Goal: Register for event/course

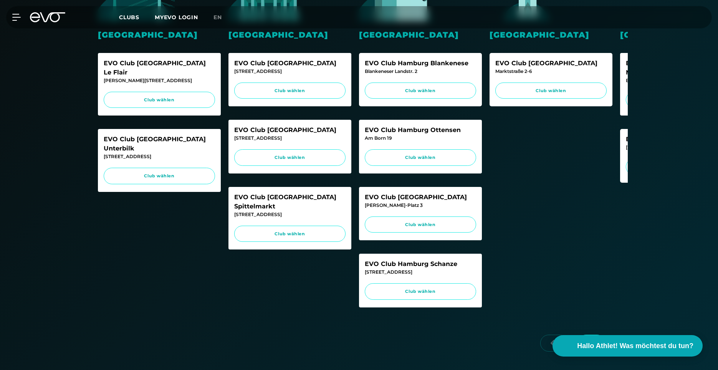
scroll to position [269, 0]
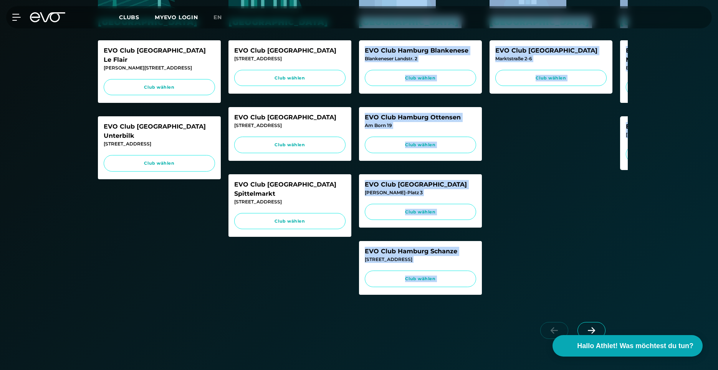
drag, startPoint x: 320, startPoint y: 324, endPoint x: 451, endPoint y: 329, distance: 131.3
click at [451, 329] on div "Düsseldorf EVO Club [GEOGRAPHIC_DATA] Le Flair [PERSON_NAME]-Straße 2 Club wähl…" at bounding box center [358, 156] width 537 height 406
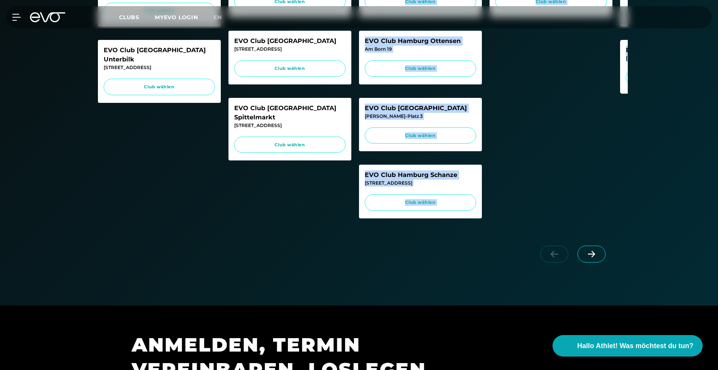
scroll to position [345, 0]
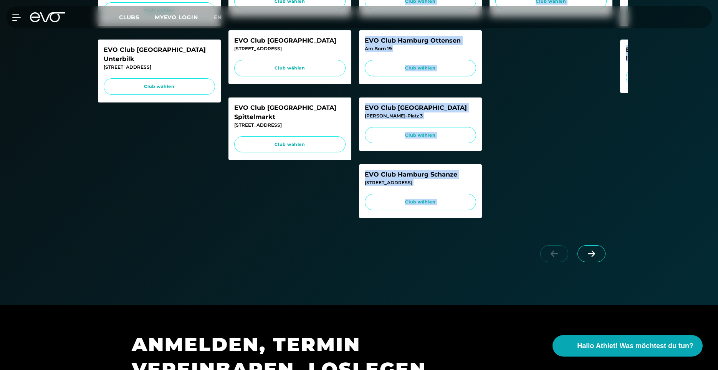
click at [597, 257] on icon at bounding box center [590, 253] width 13 height 7
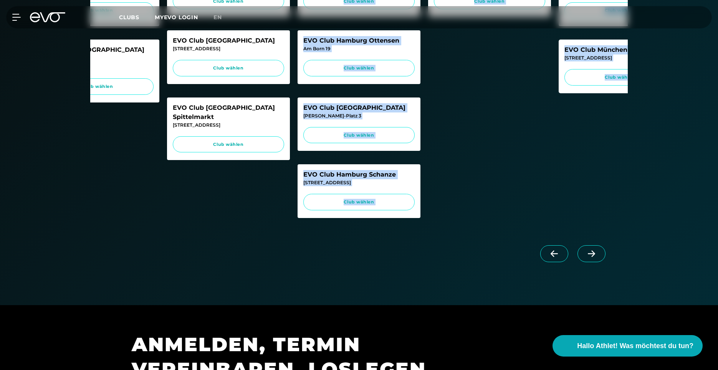
click at [597, 257] on icon at bounding box center [590, 253] width 13 height 7
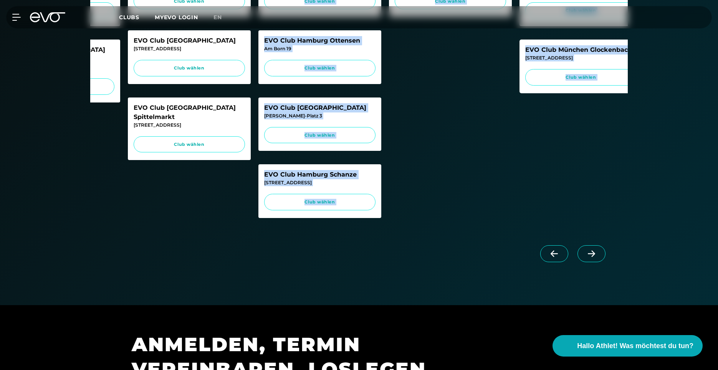
click at [597, 257] on icon at bounding box center [590, 253] width 13 height 7
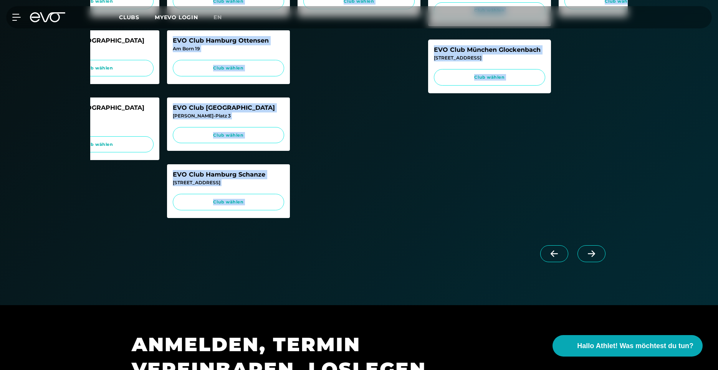
click at [597, 257] on icon at bounding box center [590, 253] width 13 height 7
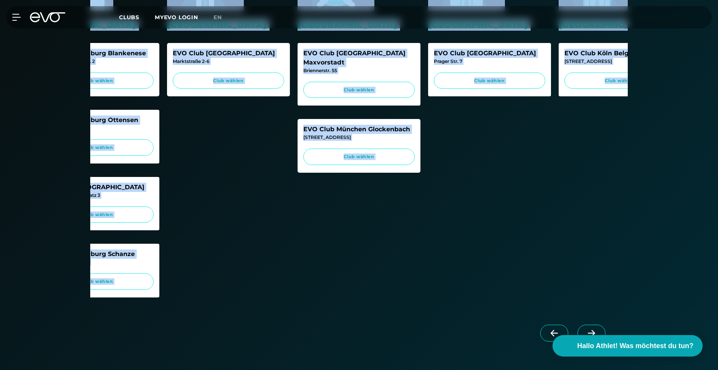
scroll to position [154, 0]
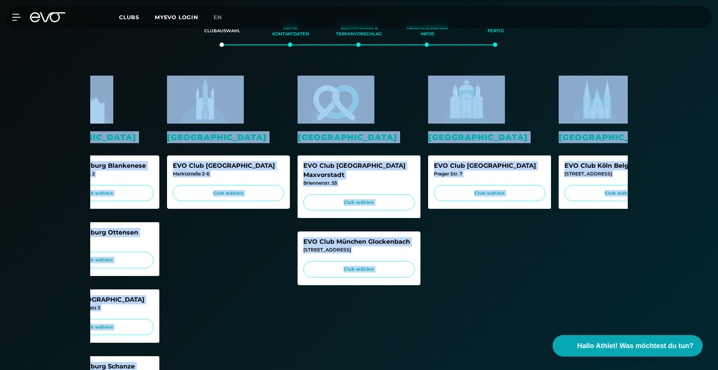
click at [476, 303] on div "Dresden EVO Club [GEOGRAPHIC_DATA] Str. 7 Club wählen" at bounding box center [489, 250] width 123 height 348
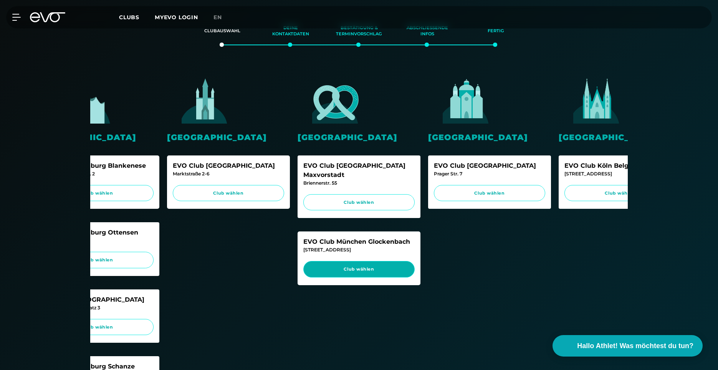
click at [369, 266] on span "Club wählen" at bounding box center [358, 269] width 97 height 7
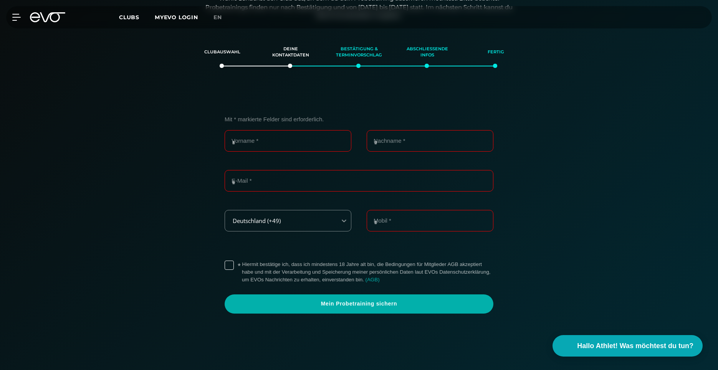
scroll to position [132, 0]
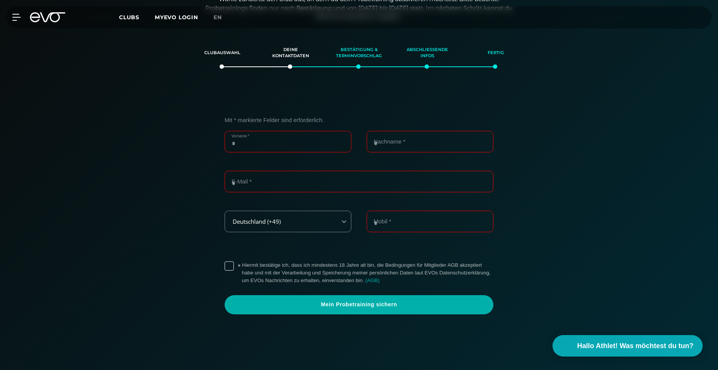
click at [299, 133] on input "Vorname *" at bounding box center [287, 141] width 127 height 21
click at [299, 137] on input "Vorname *" at bounding box center [287, 141] width 127 height 21
type input "*****"
type input "*********"
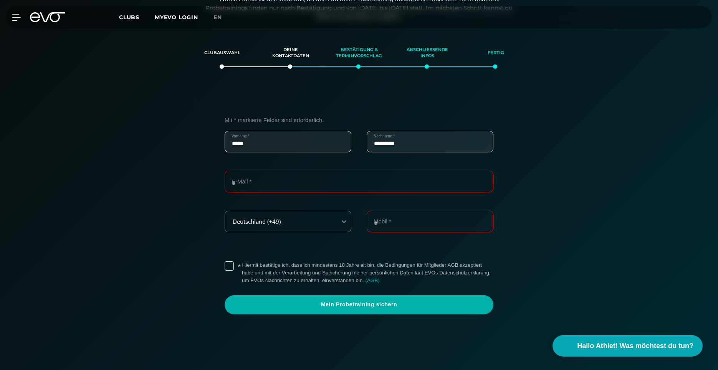
type input "**********"
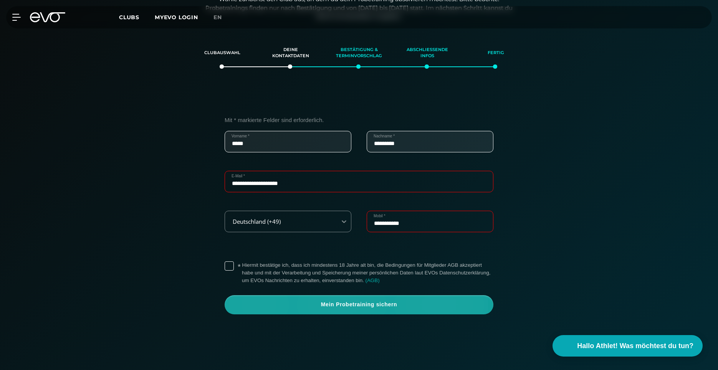
click at [330, 302] on span "Mein Probetraining sichern" at bounding box center [359, 305] width 232 height 8
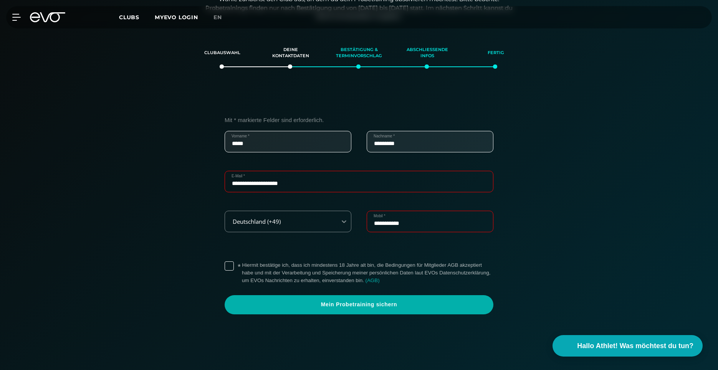
click at [242, 262] on label "* Hiermit bestätige ich, dass ich mindestens 18 Jahre alt bin, die Bedingungen …" at bounding box center [367, 272] width 251 height 23
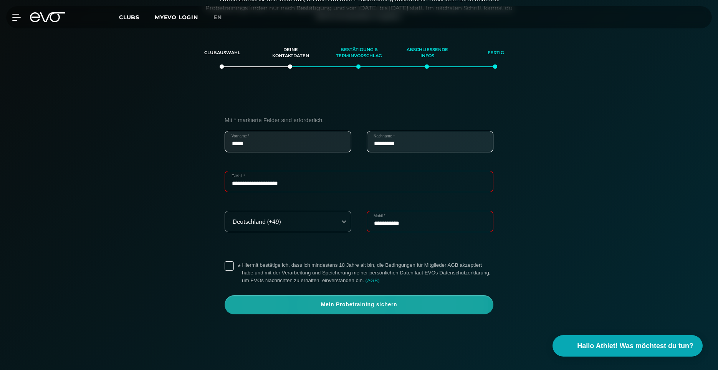
click at [303, 303] on span "Mein Probetraining sichern" at bounding box center [359, 305] width 232 height 8
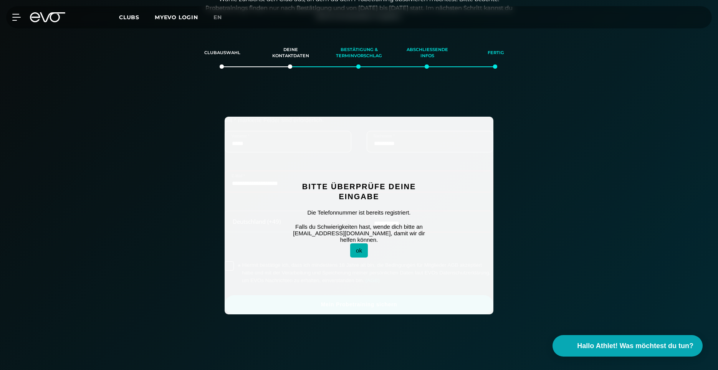
click at [362, 247] on button "ok" at bounding box center [359, 250] width 18 height 14
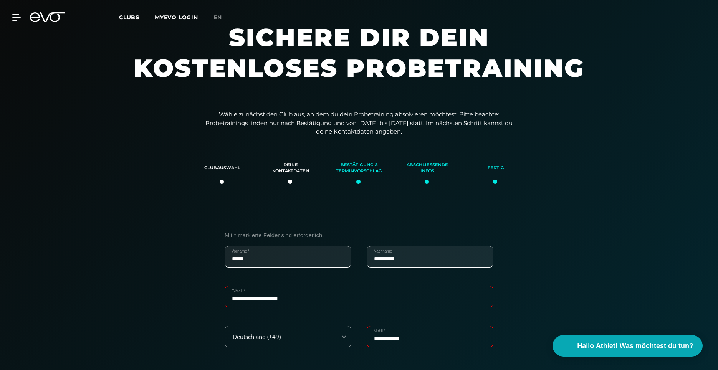
scroll to position [0, 0]
